Goal: Task Accomplishment & Management: Complete application form

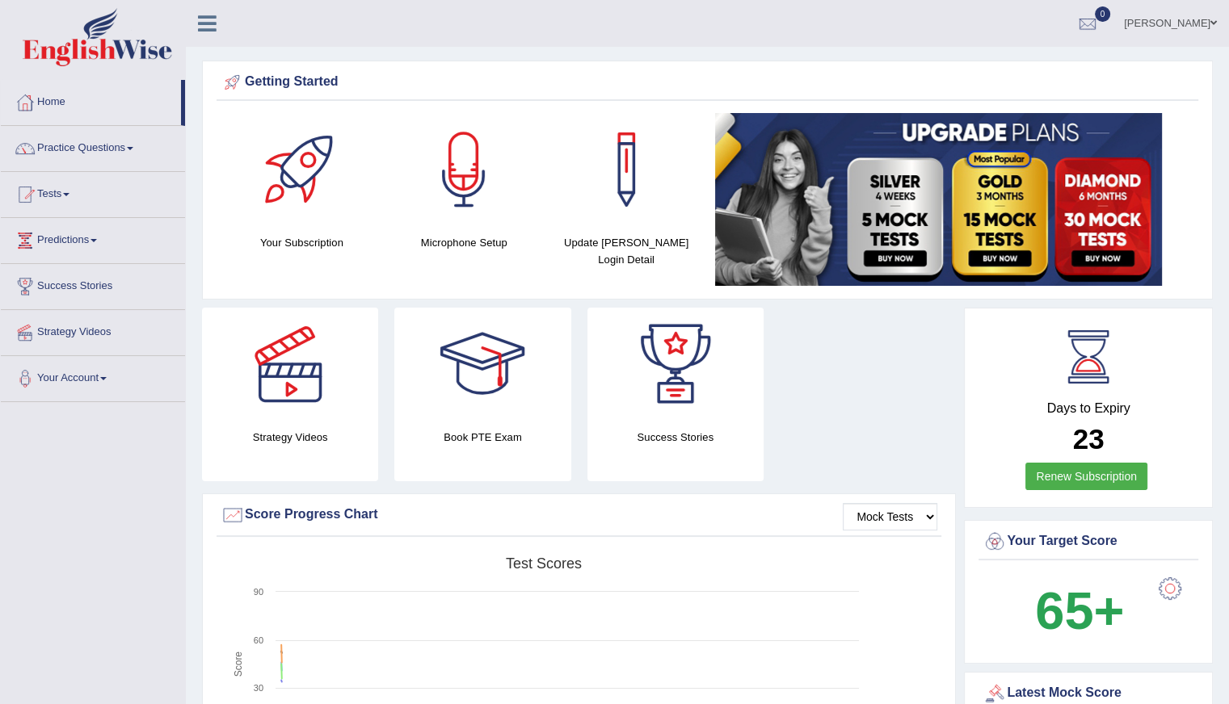
click at [50, 94] on link "Home" at bounding box center [91, 100] width 180 height 40
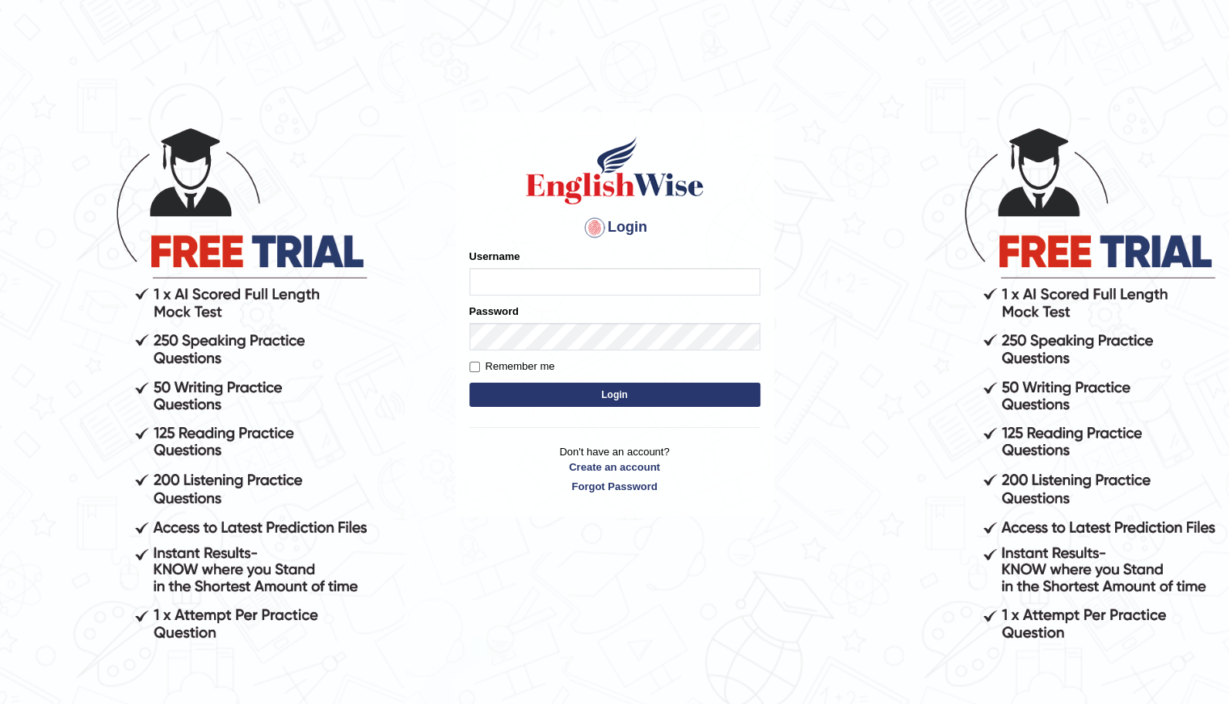
click at [469, 383] on button "Login" at bounding box center [614, 395] width 291 height 24
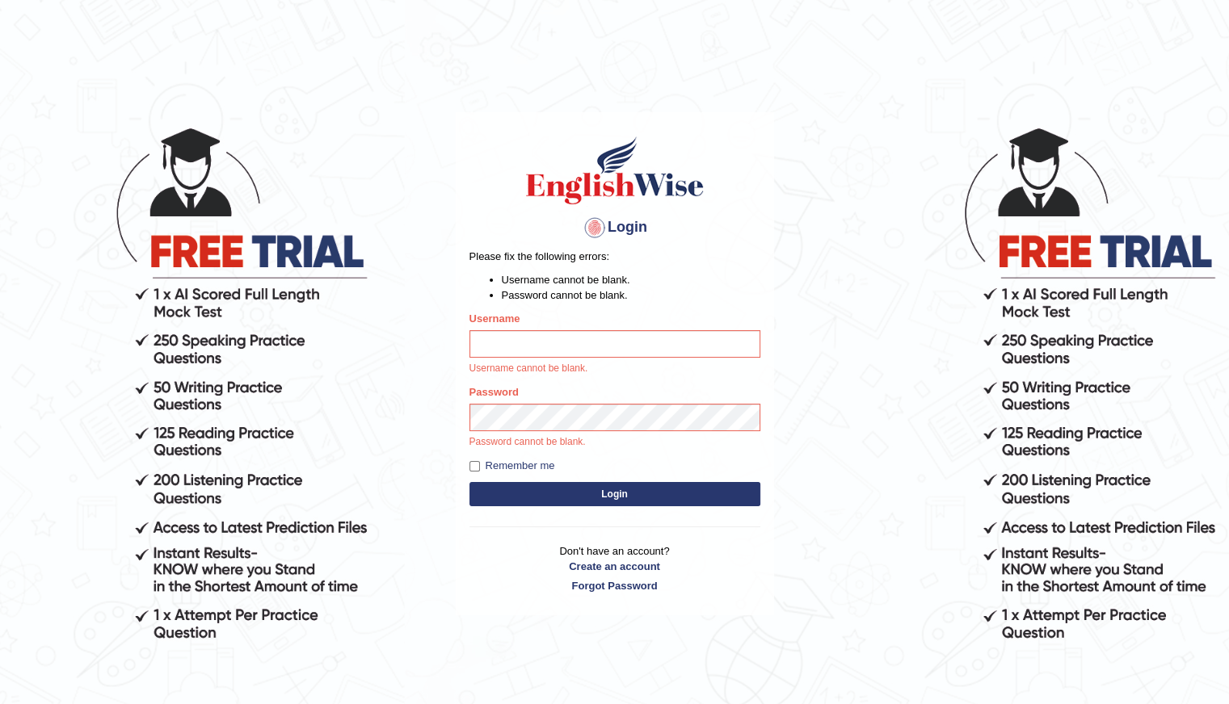
click at [469, 482] on button "Login" at bounding box center [614, 494] width 291 height 24
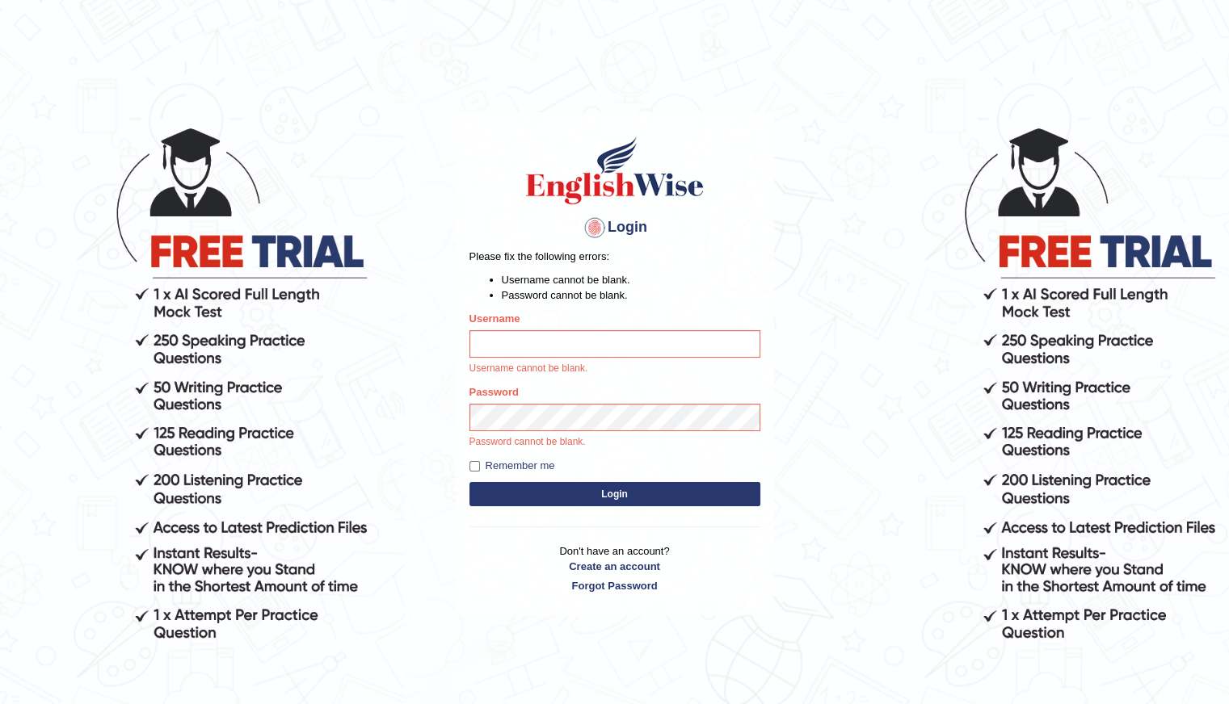
click at [469, 482] on button "Login" at bounding box center [614, 494] width 291 height 24
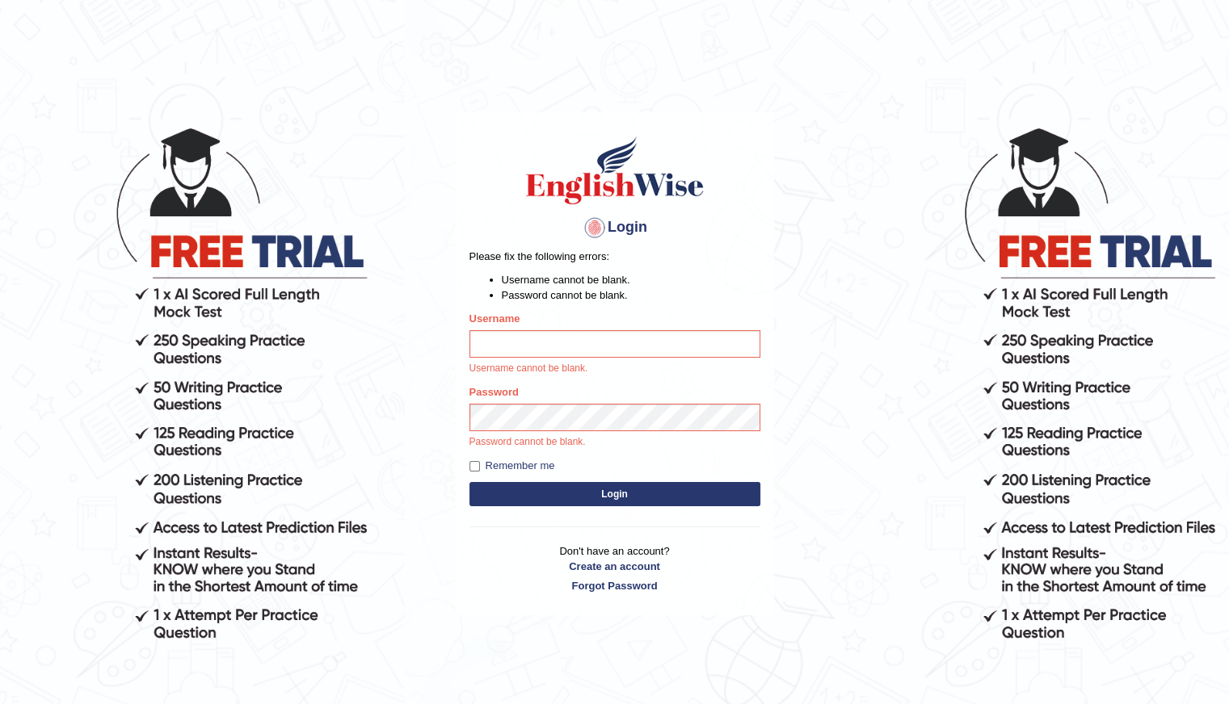
click at [469, 482] on button "Login" at bounding box center [614, 494] width 291 height 24
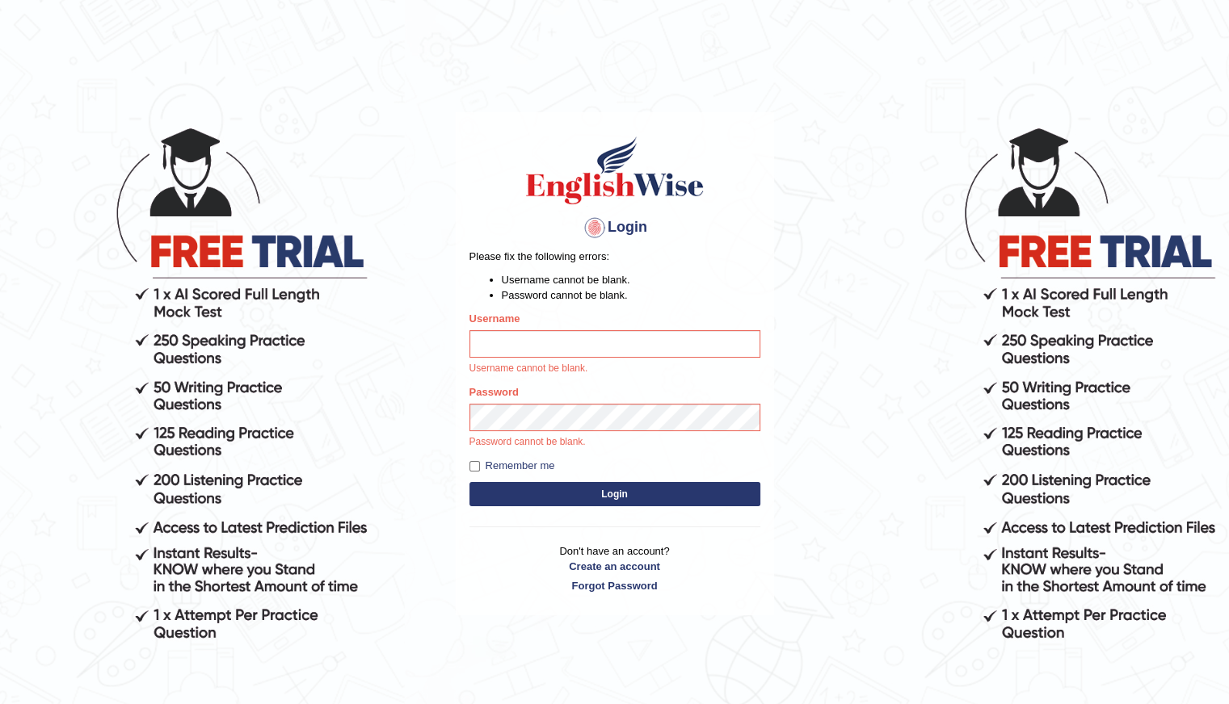
click at [469, 482] on button "Login" at bounding box center [614, 494] width 291 height 24
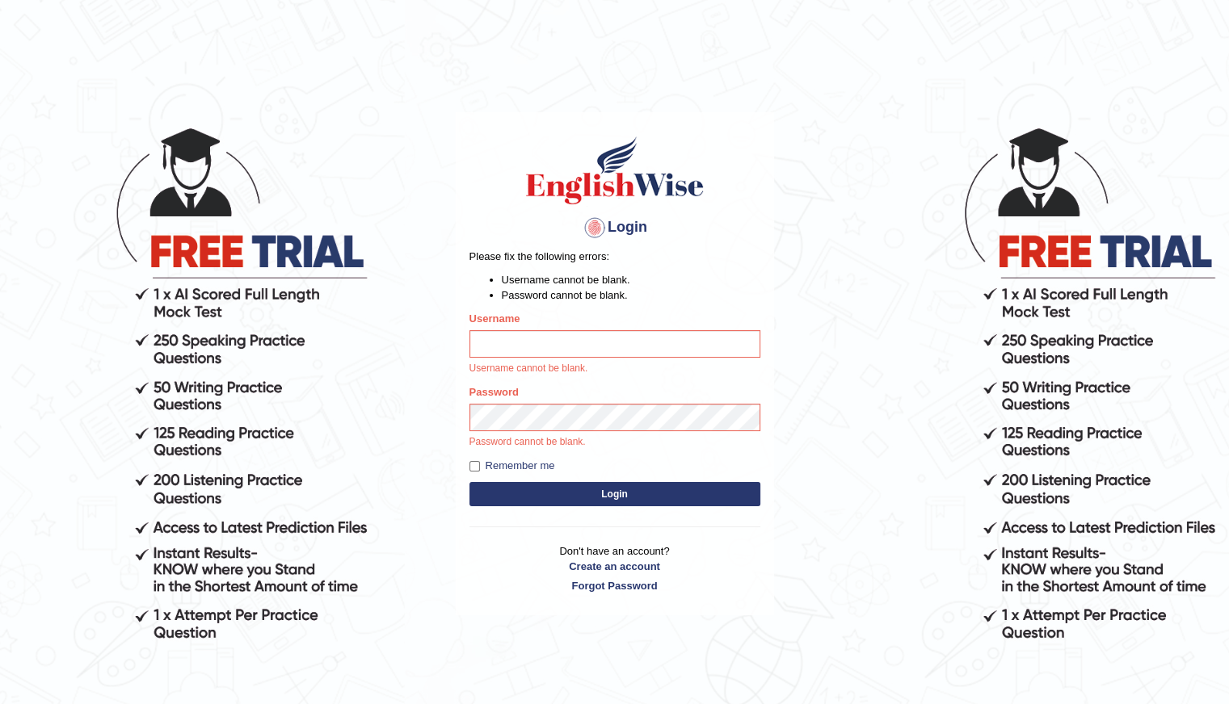
click at [469, 482] on button "Login" at bounding box center [614, 494] width 291 height 24
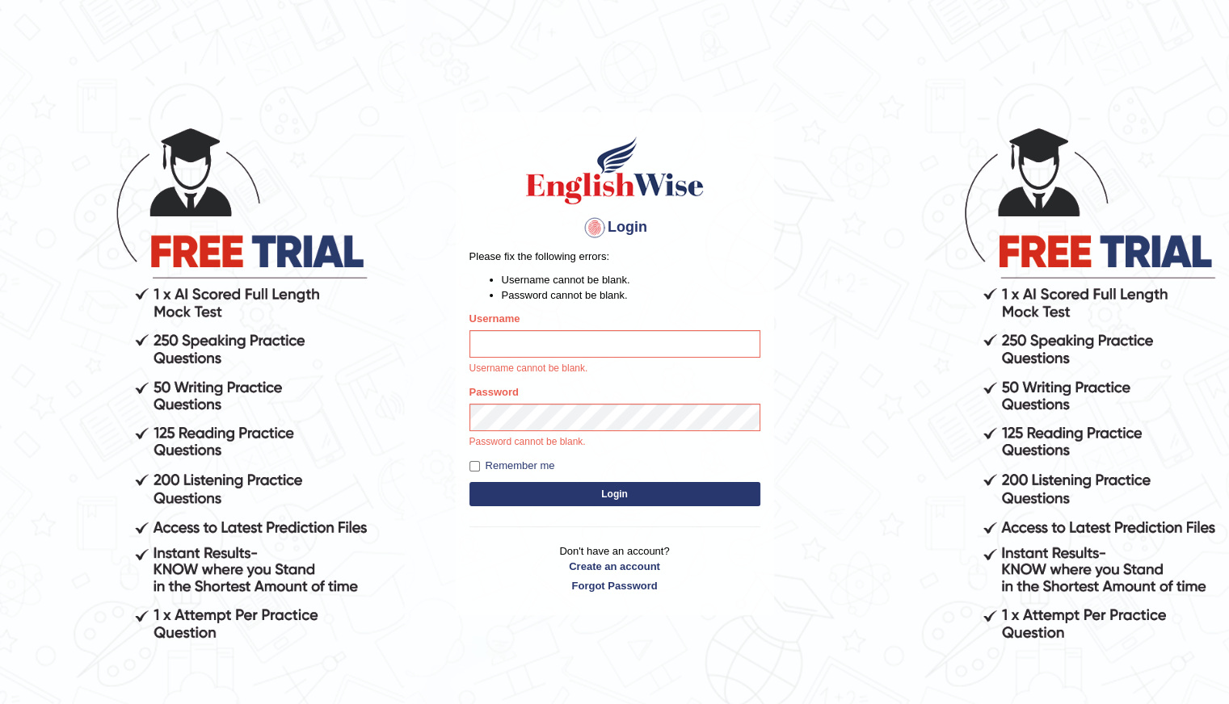
click at [469, 482] on button "Login" at bounding box center [614, 494] width 291 height 24
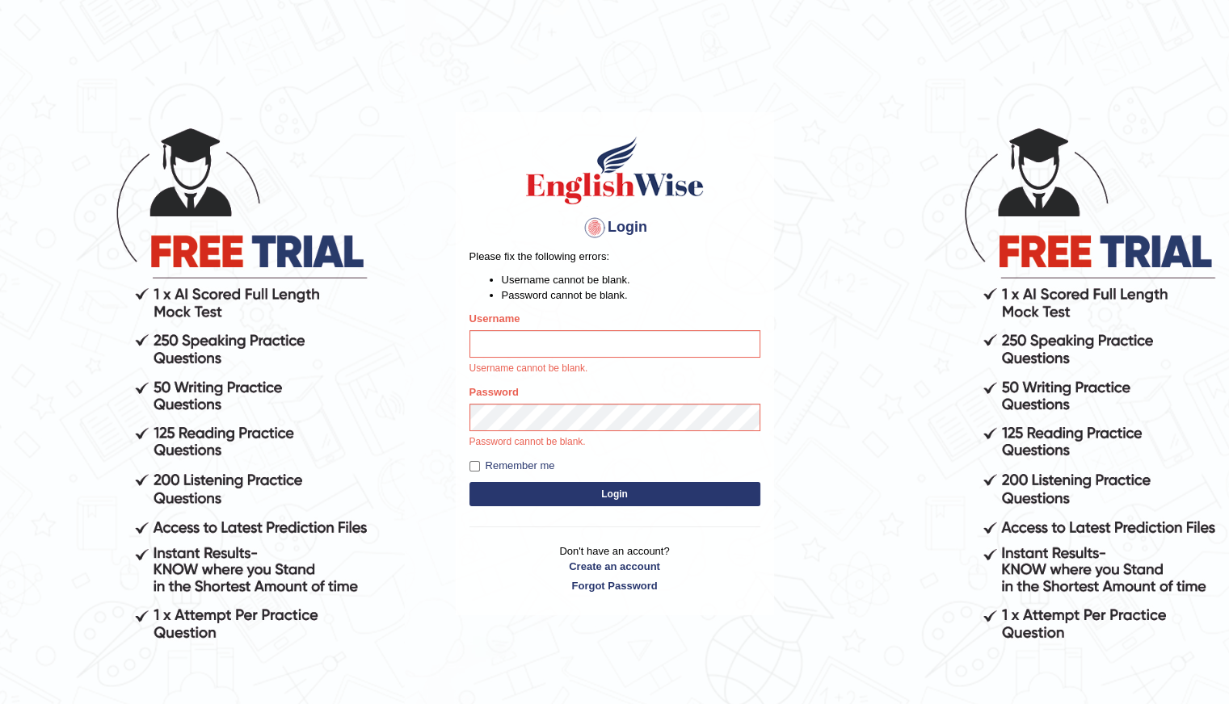
click at [469, 482] on button "Login" at bounding box center [614, 494] width 291 height 24
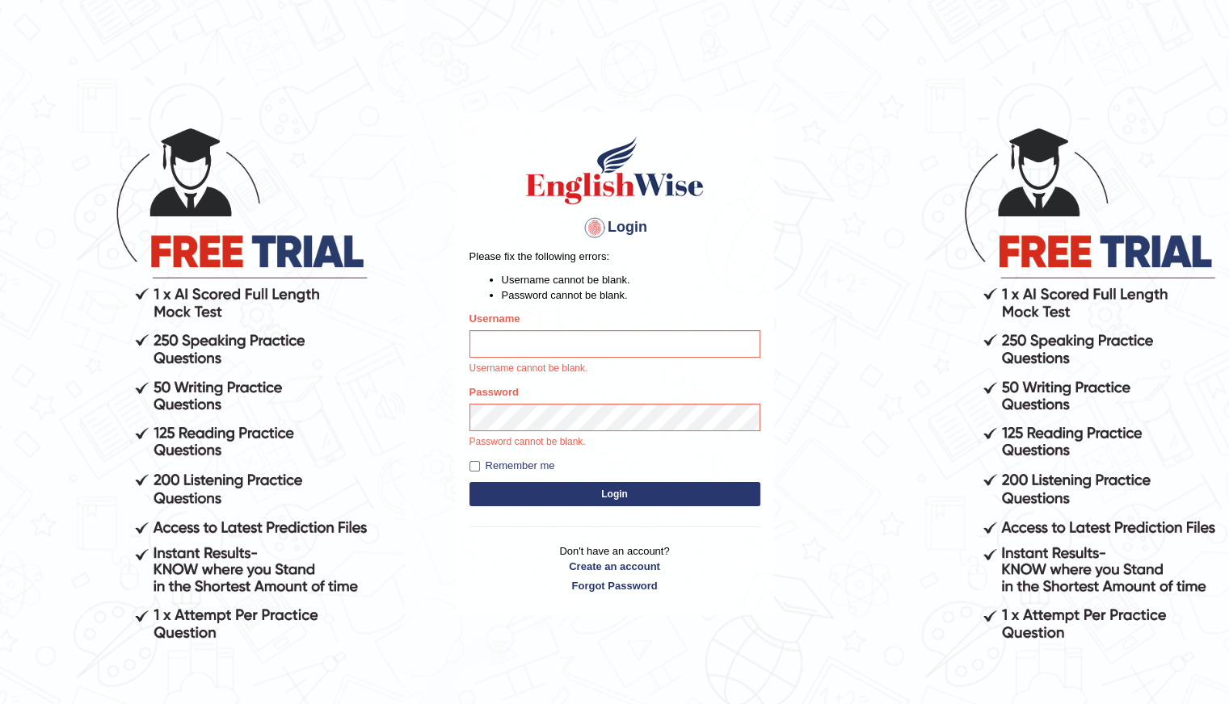
click at [469, 482] on button "Login" at bounding box center [614, 494] width 291 height 24
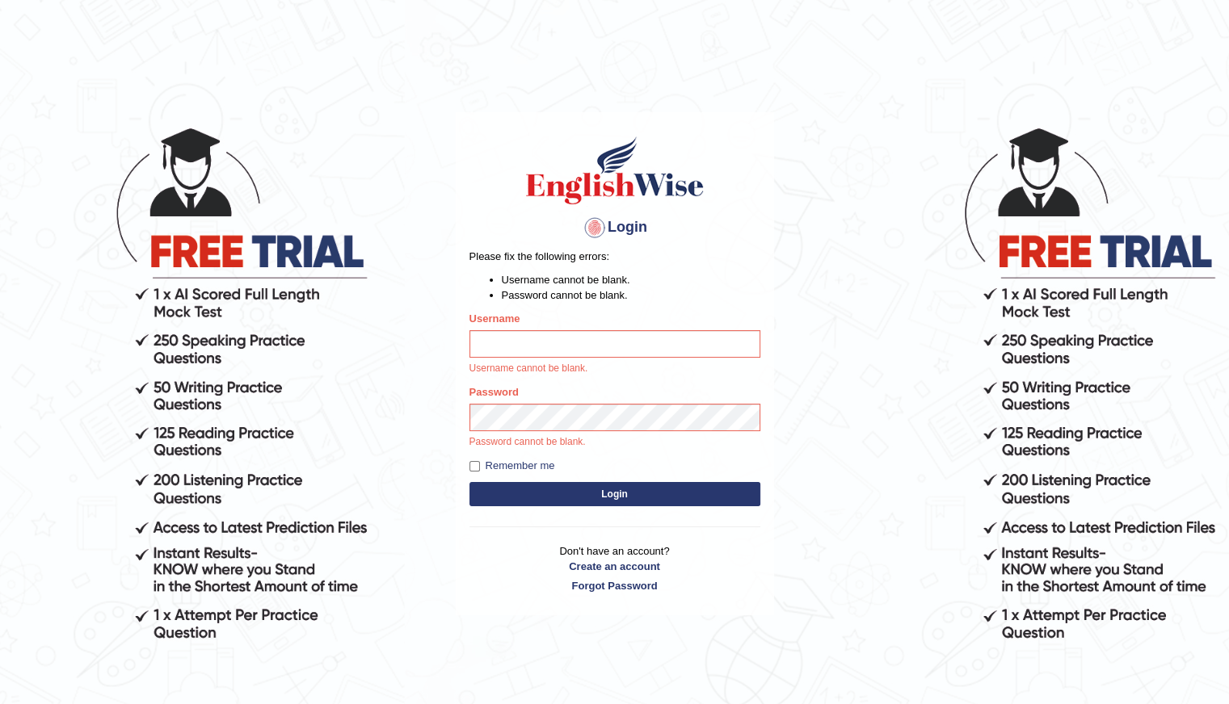
click at [469, 482] on button "Login" at bounding box center [614, 494] width 291 height 24
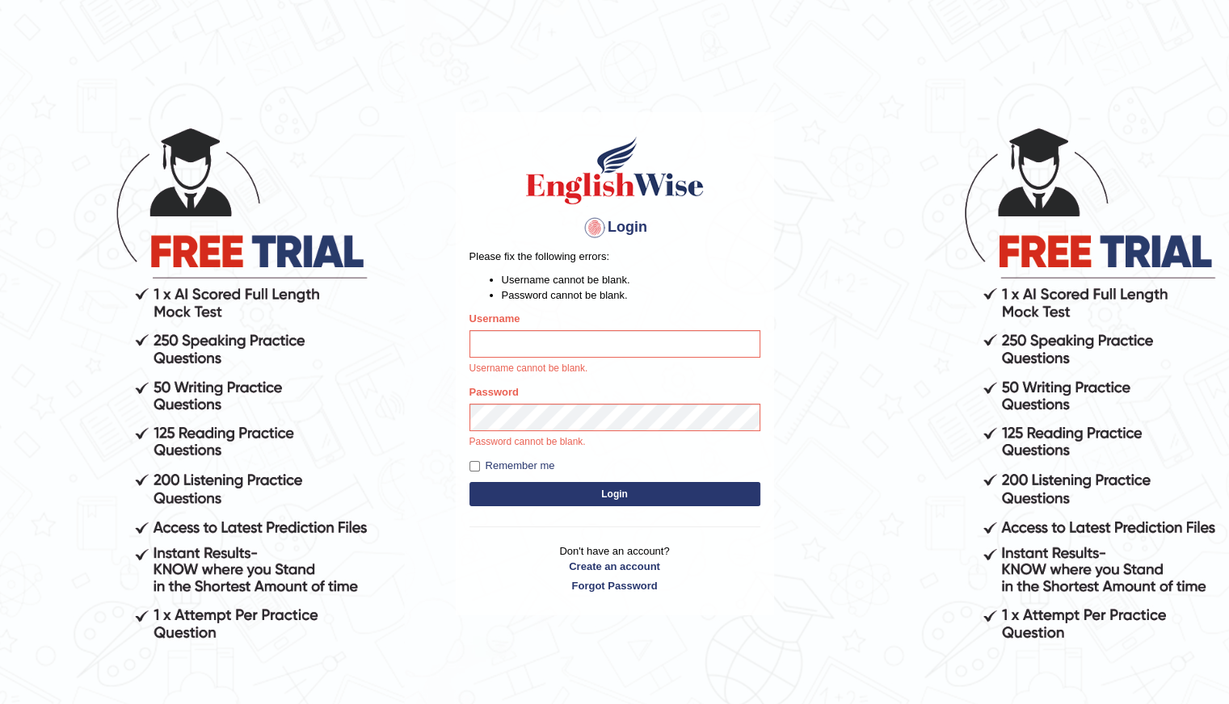
click at [469, 482] on button "Login" at bounding box center [614, 494] width 291 height 24
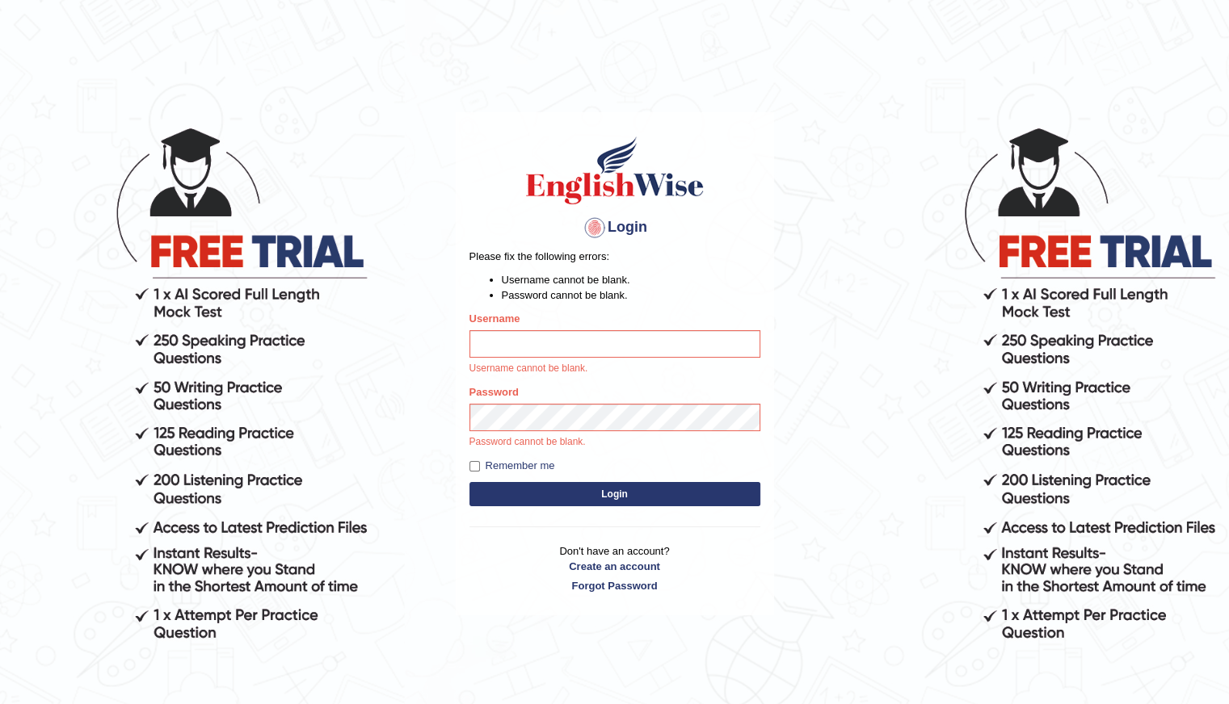
click at [469, 482] on button "Login" at bounding box center [614, 494] width 291 height 24
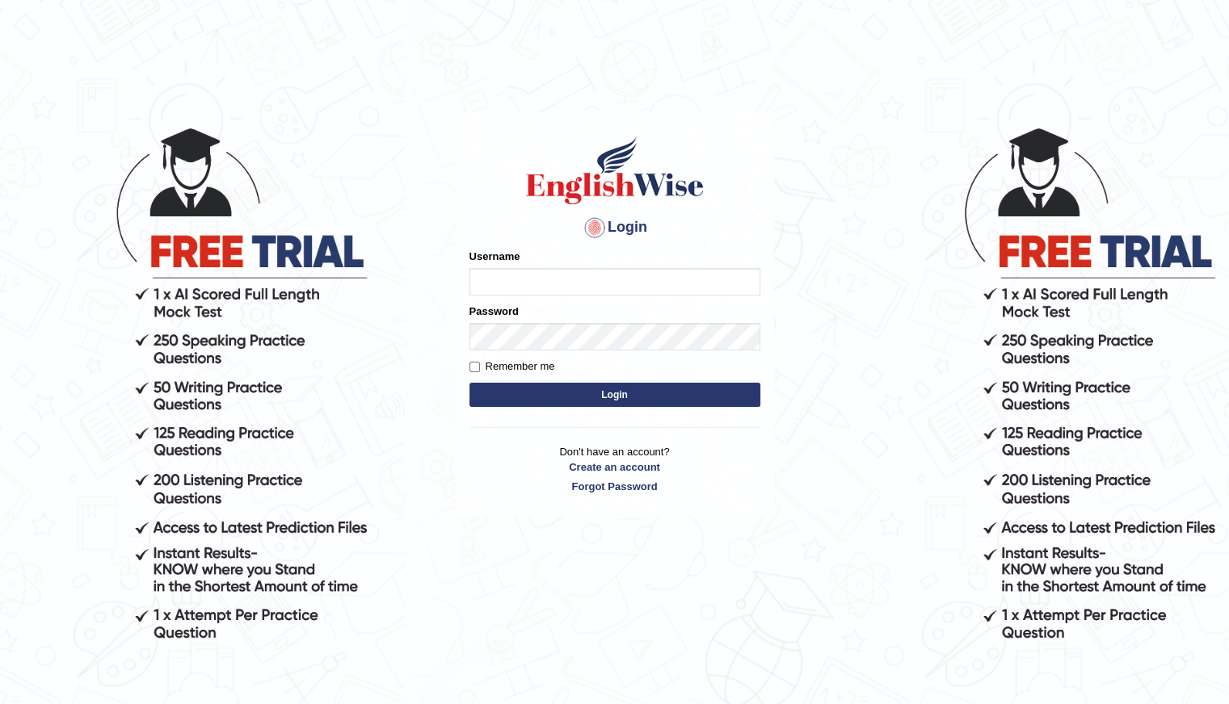
click at [417, 101] on body "Login Please fix the following errors: Username Password Remember me Login Don'…" at bounding box center [614, 413] width 1229 height 704
